Goal: Information Seeking & Learning: Learn about a topic

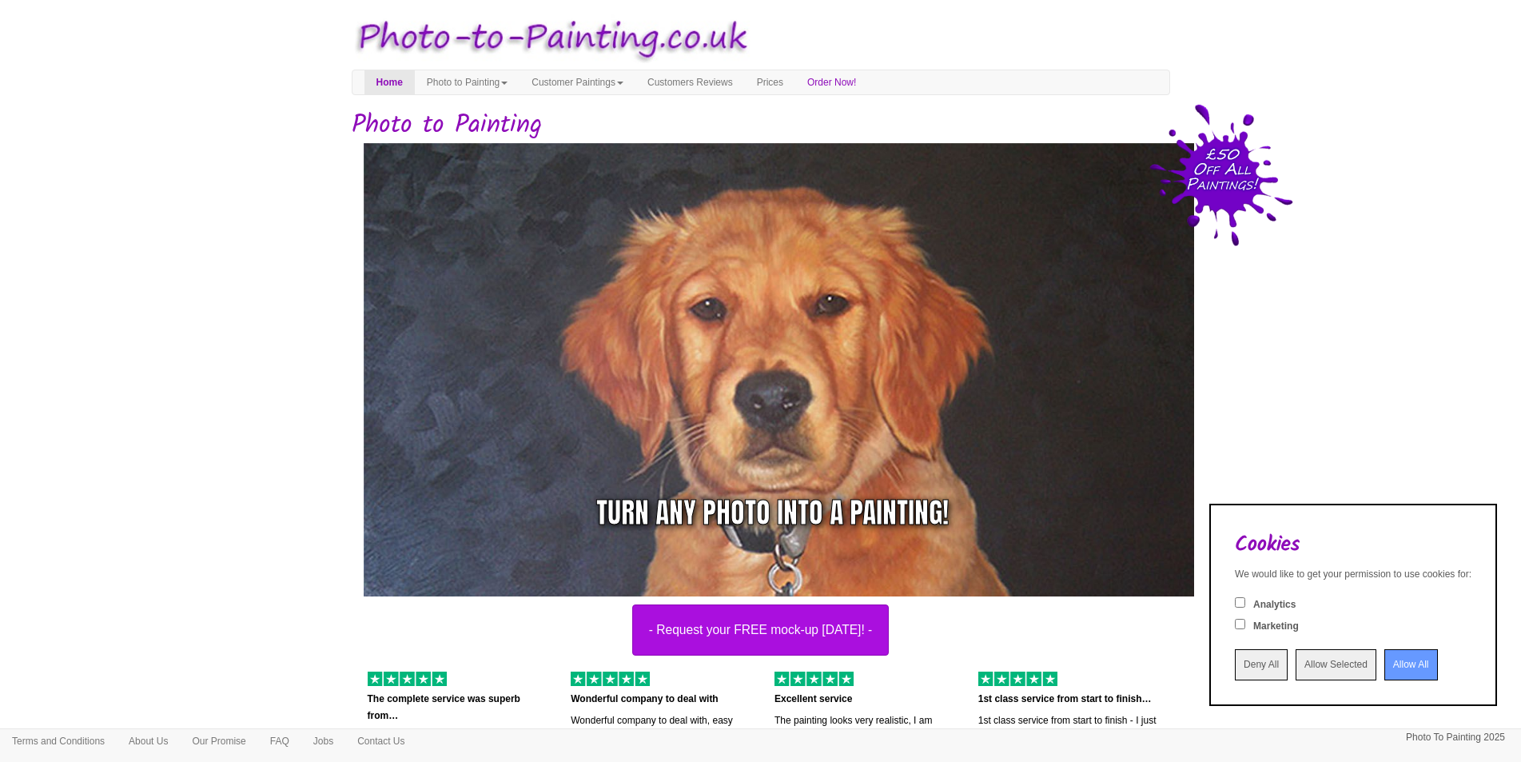
click at [1408, 659] on input "Allow All" at bounding box center [1411, 664] width 54 height 31
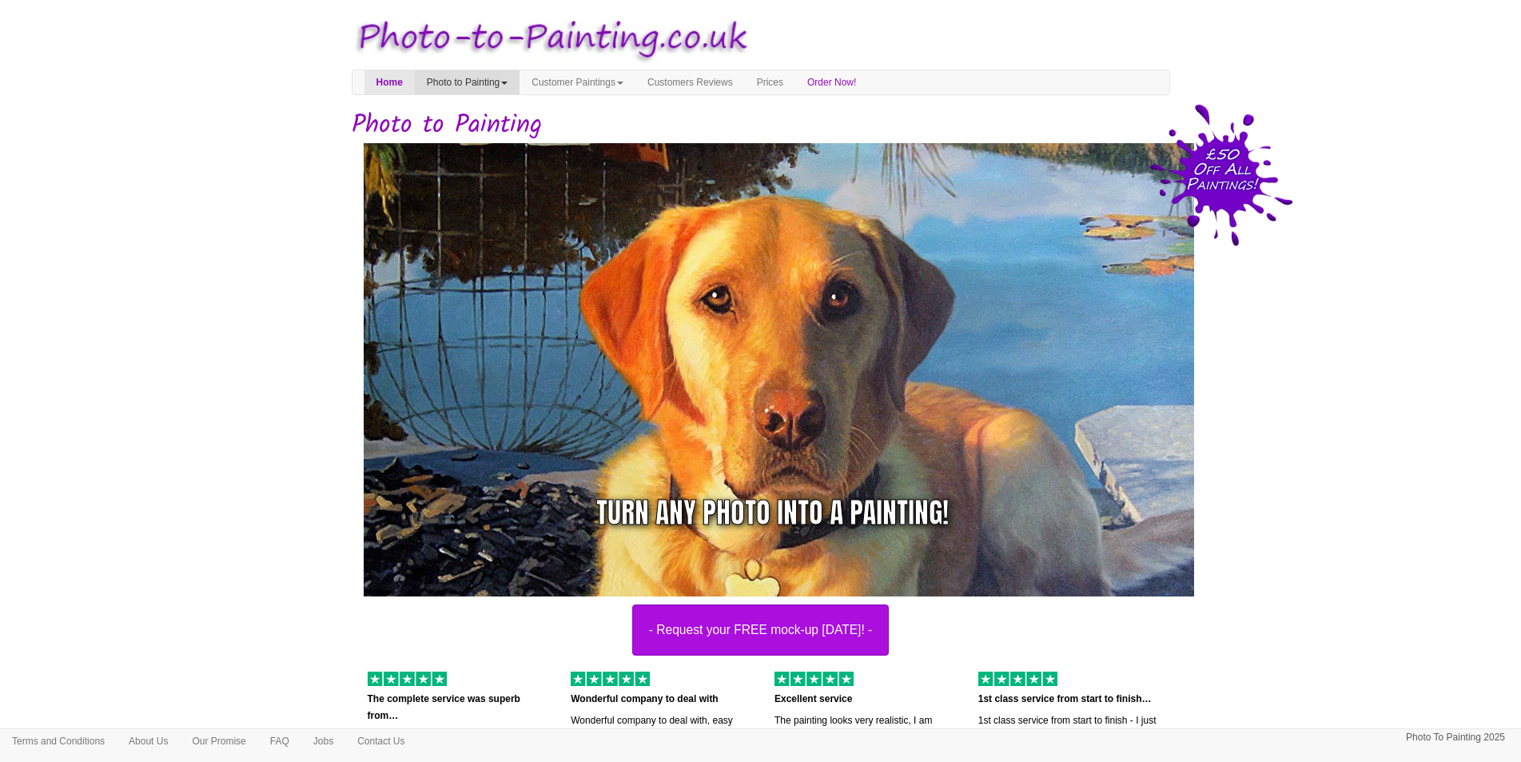
click at [508, 82] on span at bounding box center [504, 83] width 6 height 3
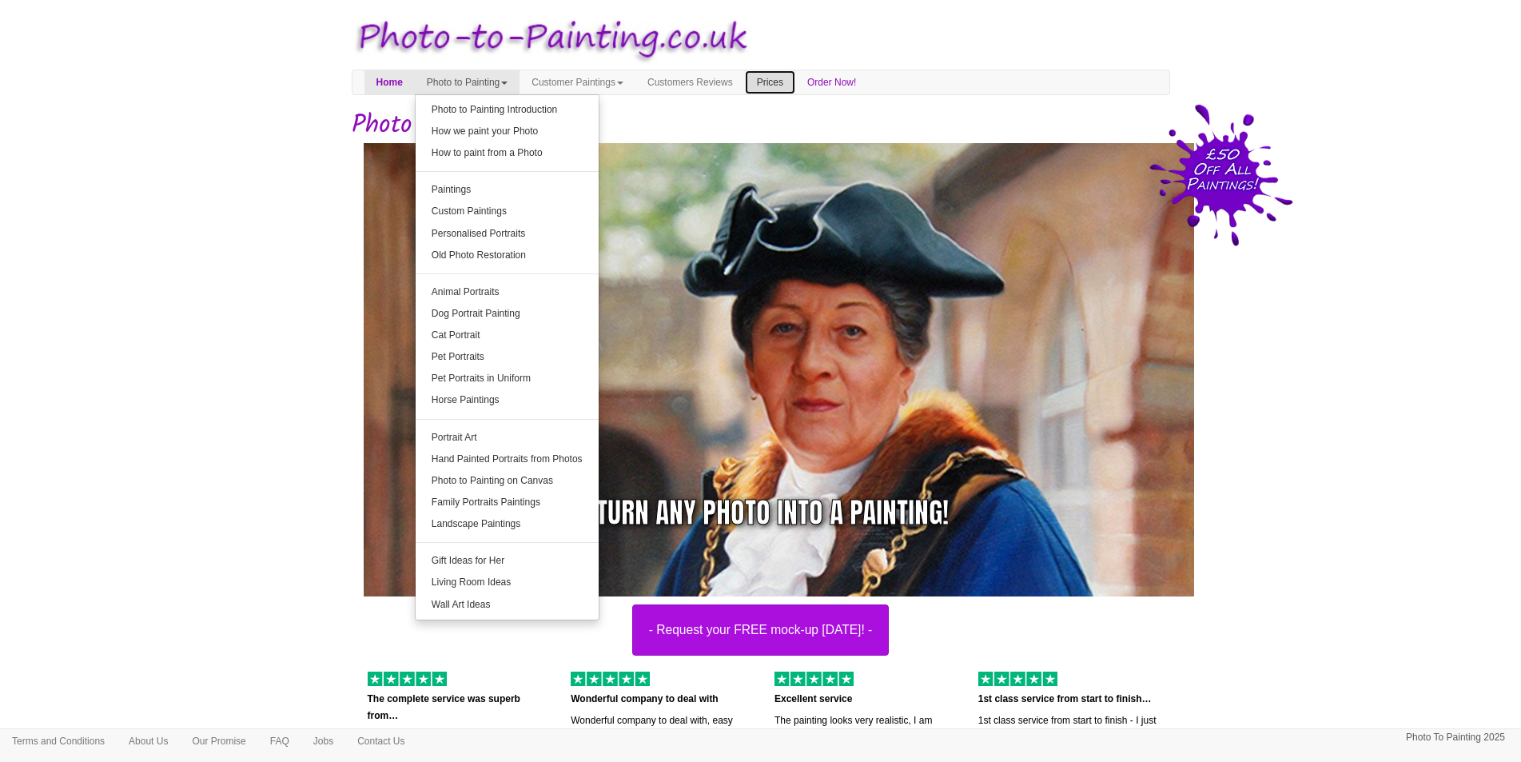
click at [795, 82] on link "Prices" at bounding box center [770, 82] width 50 height 24
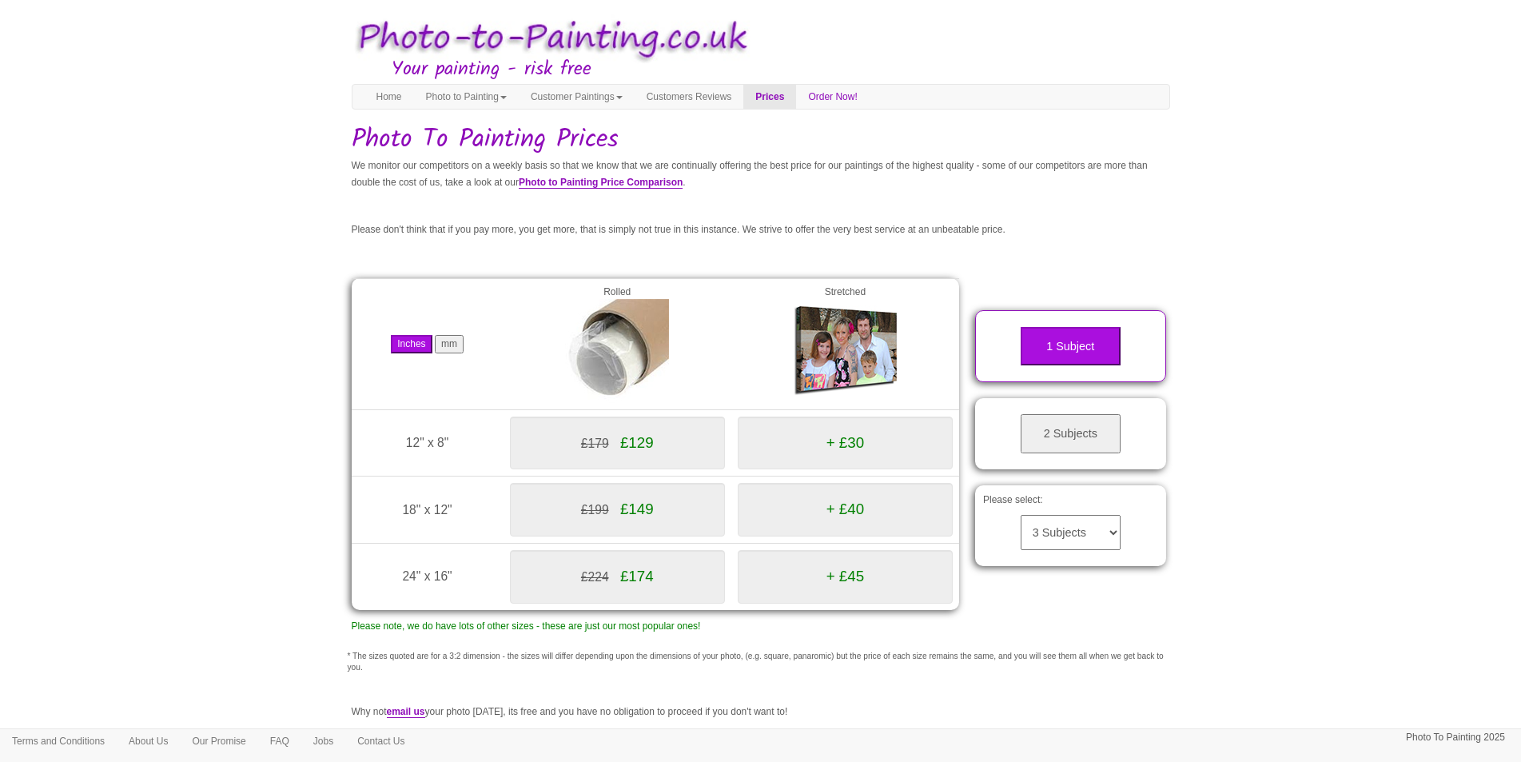
click at [1083, 425] on button "2 Subjects" at bounding box center [1071, 433] width 100 height 39
